Goal: Task Accomplishment & Management: Use online tool/utility

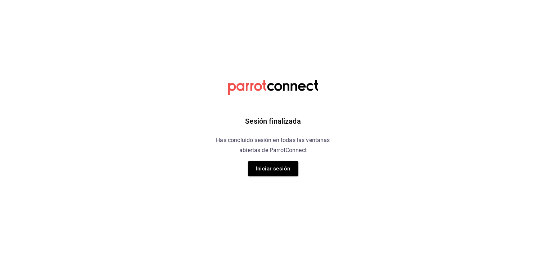
click at [266, 167] on button "Iniciar sesión" at bounding box center [273, 168] width 50 height 15
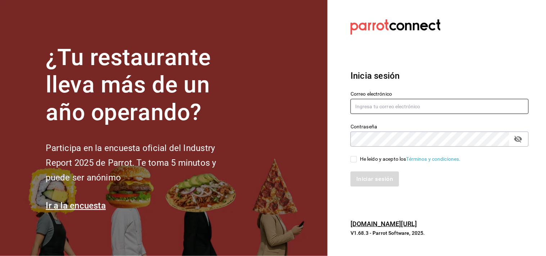
type input "[EMAIL_ADDRESS][DOMAIN_NAME]"
click at [352, 157] on input "He leído y acepto los Términos y condiciones." at bounding box center [354, 159] width 6 height 6
checkbox input "true"
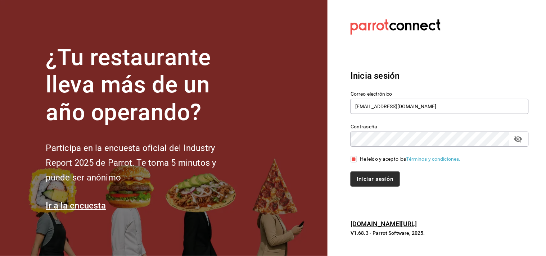
click at [369, 179] on button "Iniciar sesión" at bounding box center [375, 179] width 49 height 15
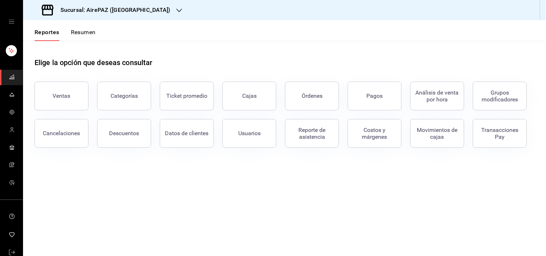
click at [176, 8] on icon "button" at bounding box center [179, 11] width 6 height 6
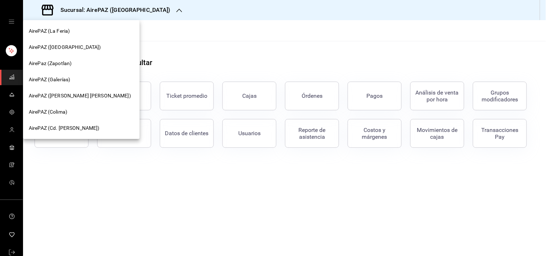
click at [68, 127] on span "AirePAZ (Cd. Guzmán)" at bounding box center [64, 129] width 71 height 8
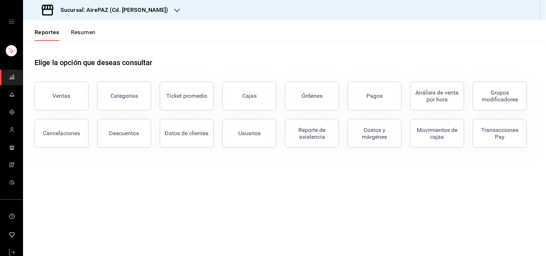
click at [81, 36] on button "Resumen" at bounding box center [83, 35] width 25 height 12
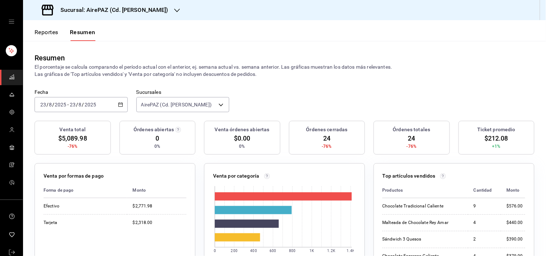
click at [42, 31] on button "Reportes" at bounding box center [47, 35] width 24 height 12
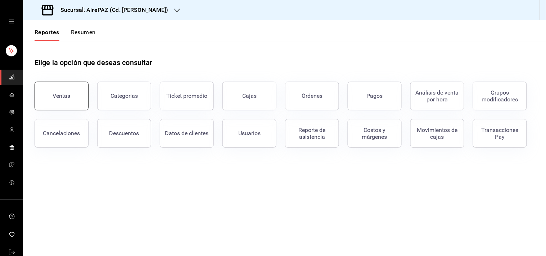
click at [62, 91] on button "Ventas" at bounding box center [62, 96] width 54 height 29
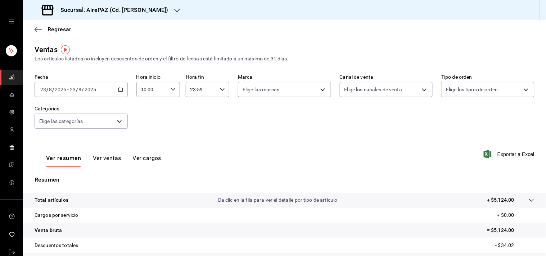
click at [118, 90] on icon "button" at bounding box center [120, 89] width 5 height 5
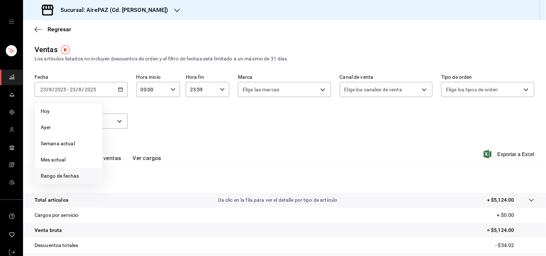
click at [56, 175] on span "Rango de fechas" at bounding box center [69, 177] width 56 height 8
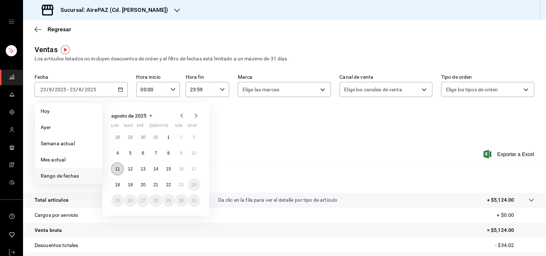
click at [119, 168] on abbr "11" at bounding box center [117, 169] width 5 height 5
click at [119, 184] on abbr "18" at bounding box center [117, 185] width 5 height 5
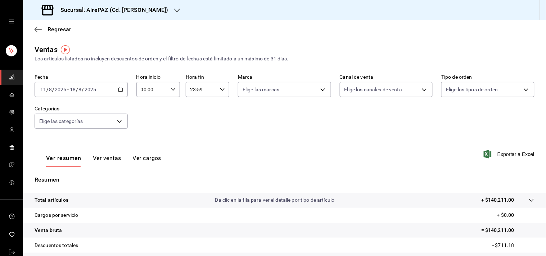
click at [222, 90] on icon "button" at bounding box center [222, 89] width 5 height 5
click at [192, 118] on span "11" at bounding box center [195, 120] width 10 height 6
click at [214, 121] on span "57" at bounding box center [216, 124] width 10 height 6
click at [216, 109] on span "00" at bounding box center [216, 109] width 10 height 6
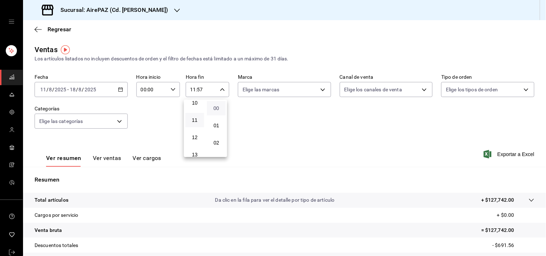
type input "11:00"
click at [341, 131] on div at bounding box center [273, 128] width 546 height 256
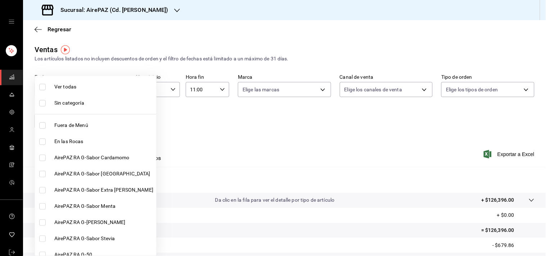
click at [120, 121] on body "Sucursal: AirePAZ (Cd. Guzmán) Regresar Ventas Los artículos listados no incluy…" at bounding box center [273, 128] width 546 height 256
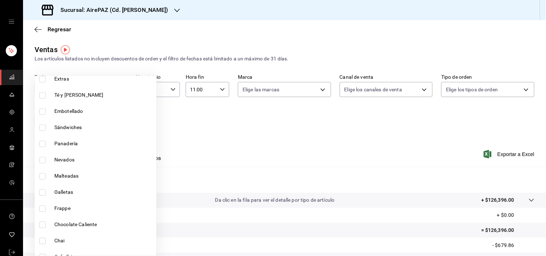
scroll to position [484, 0]
click at [41, 192] on input "checkbox" at bounding box center [42, 193] width 6 height 6
checkbox input "true"
type input "23cf2093-cf70-405f-b112-a254c4afb8cb"
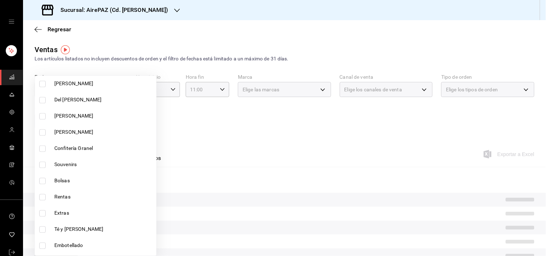
scroll to position [344, 0]
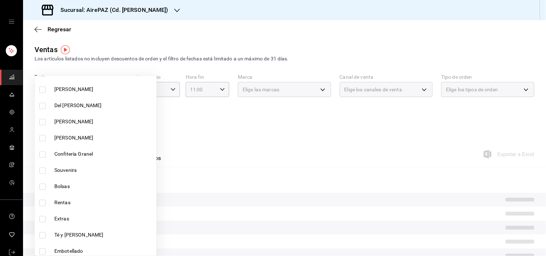
click at [45, 139] on input "checkbox" at bounding box center [42, 138] width 6 height 6
checkbox input "true"
type input "23cf2093-cf70-405f-b112-a254c4afb8cb,424512c8-9d39-42f0-a5ac-4d4416c166b4"
click at [42, 153] on input "checkbox" at bounding box center [42, 155] width 6 height 6
checkbox input "true"
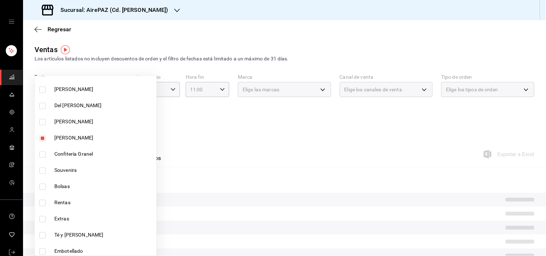
type input "23cf2093-cf70-405f-b112-a254c4afb8cb,424512c8-9d39-42f0-a5ac-4d4416c166b4,a0c7b…"
click at [42, 123] on input "checkbox" at bounding box center [42, 122] width 6 height 6
checkbox input "true"
type input "23cf2093-cf70-405f-b112-a254c4afb8cb,424512c8-9d39-42f0-a5ac-4d4416c166b4,a0c7b…"
click at [42, 104] on input "checkbox" at bounding box center [42, 106] width 6 height 6
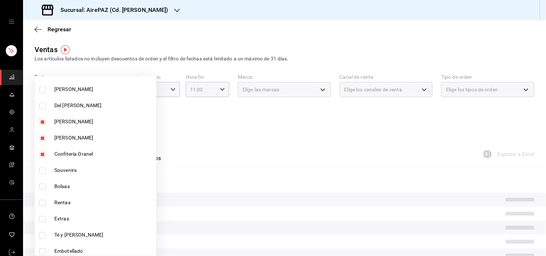
checkbox input "true"
type input "23cf2093-cf70-405f-b112-a254c4afb8cb,424512c8-9d39-42f0-a5ac-4d4416c166b4,a0c7b…"
click at [42, 87] on input "checkbox" at bounding box center [42, 90] width 6 height 6
checkbox input "true"
type input "23cf2093-cf70-405f-b112-a254c4afb8cb,424512c8-9d39-42f0-a5ac-4d4416c166b4,a0c7b…"
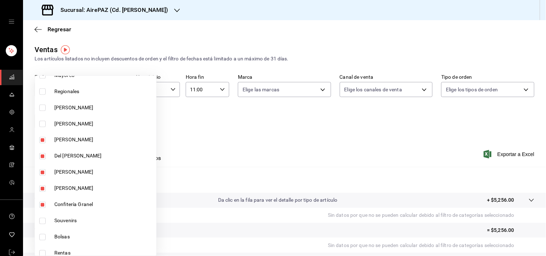
scroll to position [293, 0]
click at [43, 124] on input "checkbox" at bounding box center [42, 124] width 6 height 6
checkbox input "true"
type input "23cf2093-cf70-405f-b112-a254c4afb8cb,424512c8-9d39-42f0-a5ac-4d4416c166b4,a0c7b…"
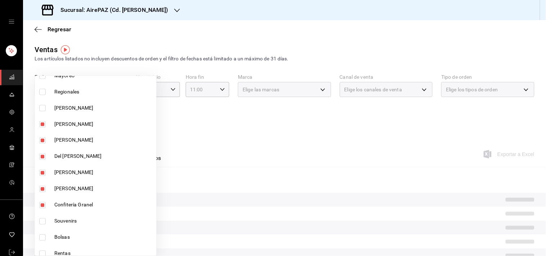
click at [44, 106] on input "checkbox" at bounding box center [42, 108] width 6 height 6
checkbox input "true"
type input "23cf2093-cf70-405f-b112-a254c4afb8cb,424512c8-9d39-42f0-a5ac-4d4416c166b4,a0c7b…"
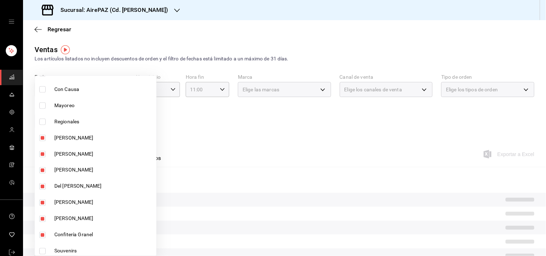
scroll to position [261, 0]
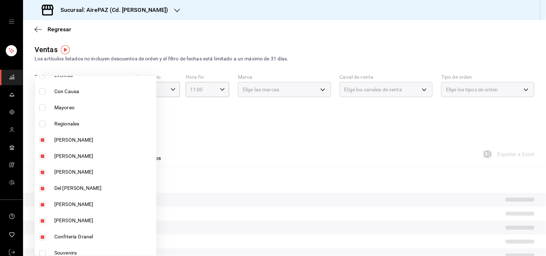
click at [240, 122] on div at bounding box center [273, 128] width 546 height 256
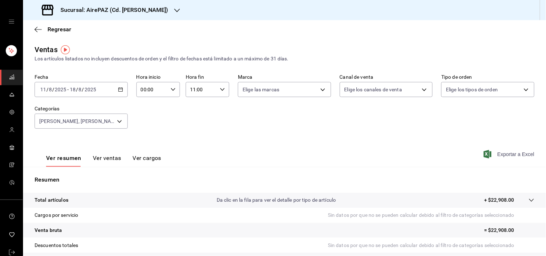
click at [507, 156] on span "Exportar a Excel" at bounding box center [510, 154] width 49 height 9
click at [337, 15] on div "Sucursal: AirePAZ (Cd. Guzmán)" at bounding box center [284, 10] width 523 height 20
